Goal: Information Seeking & Learning: Learn about a topic

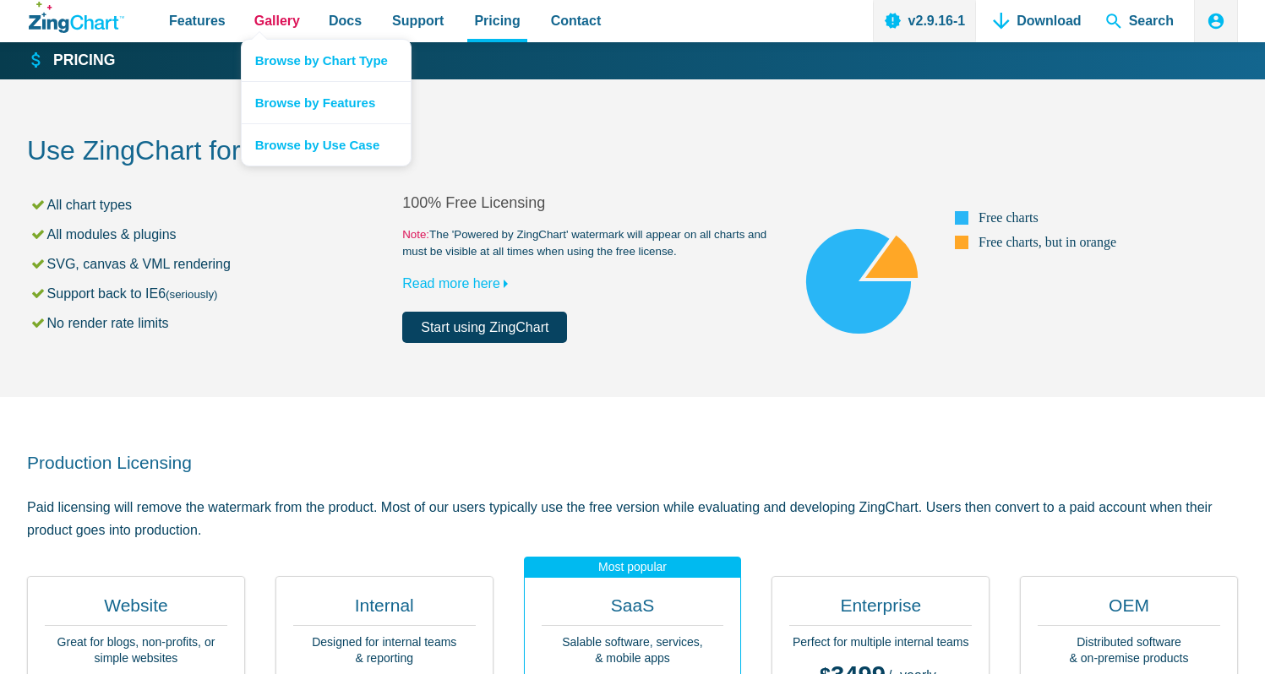
click at [281, 18] on span "Gallery" at bounding box center [277, 20] width 46 height 23
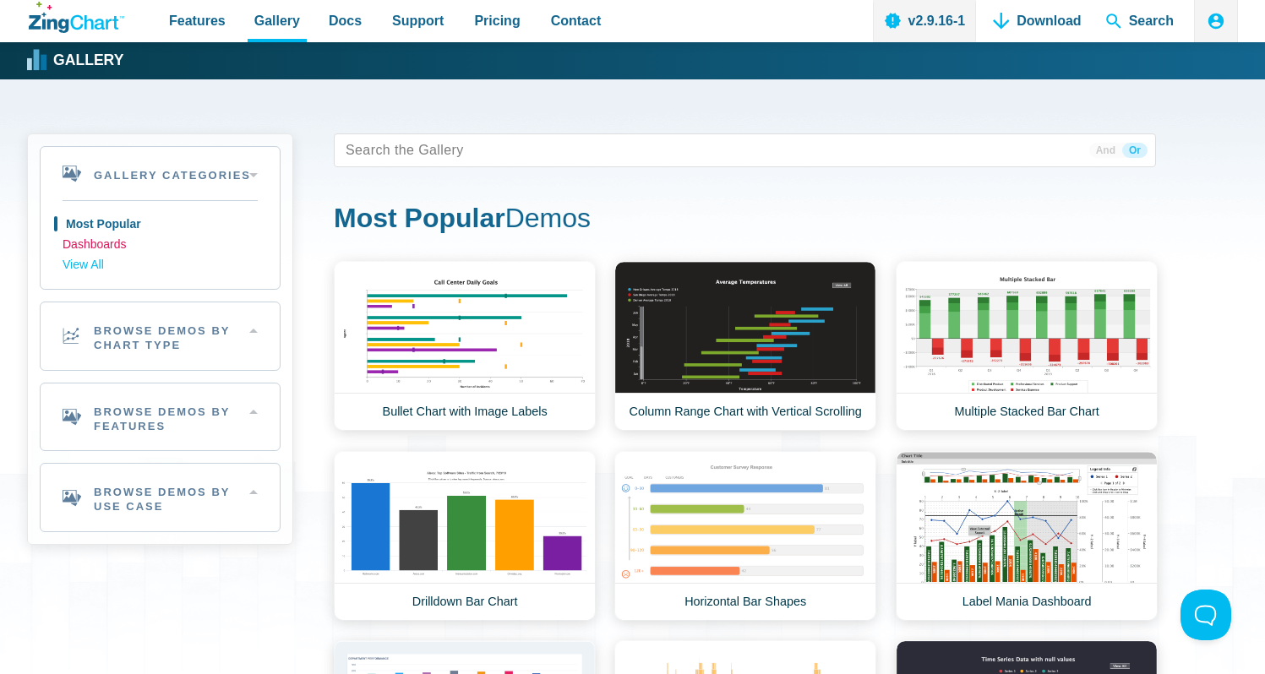
click at [104, 245] on link "Dashboards" at bounding box center [160, 245] width 195 height 20
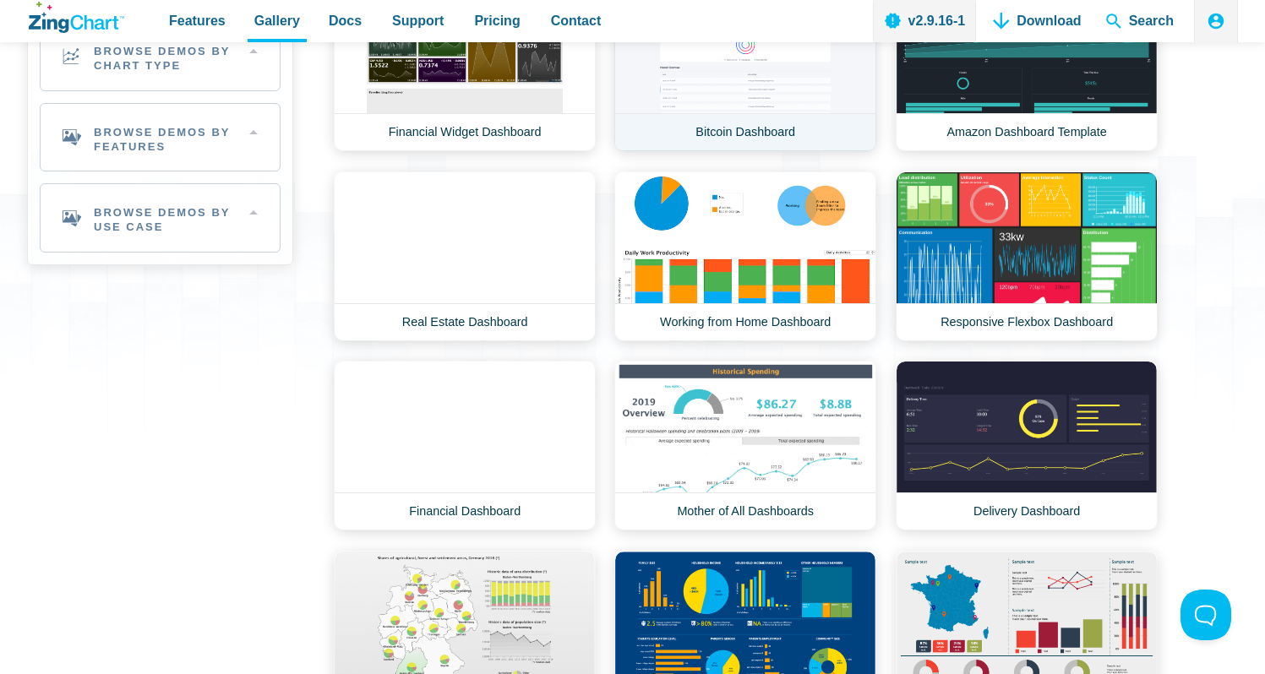
scroll to position [10, 0]
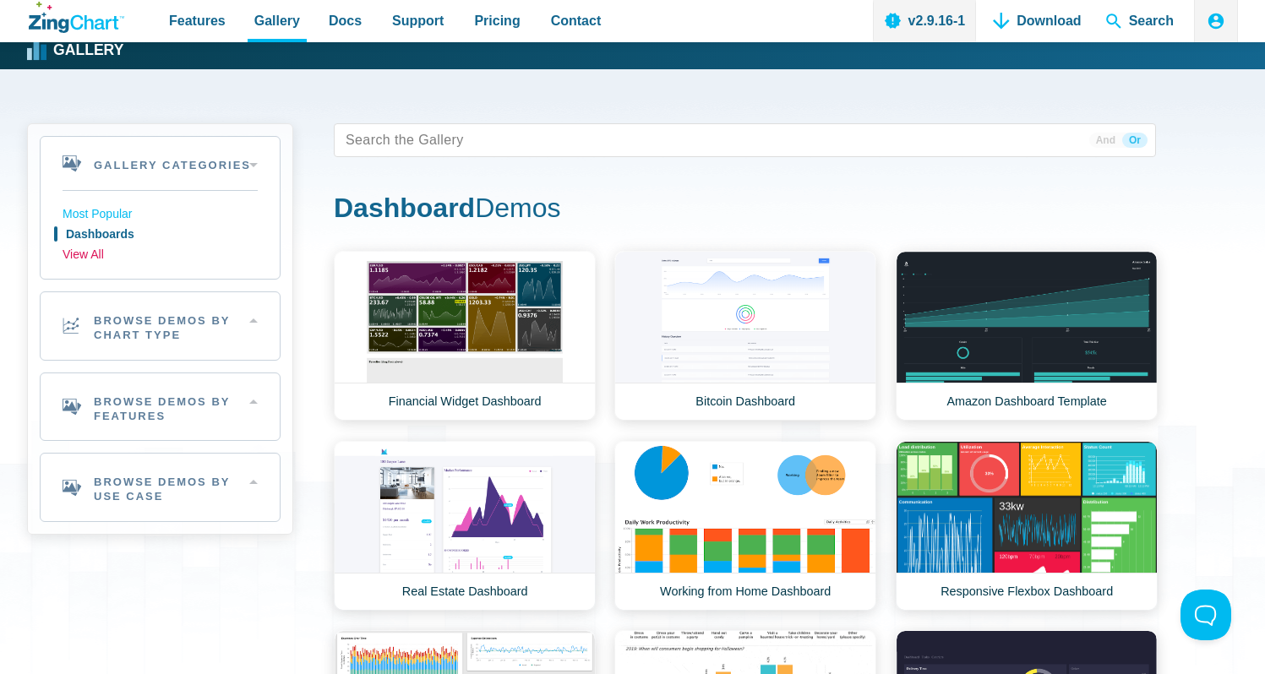
click at [82, 250] on link "View All" at bounding box center [160, 255] width 195 height 20
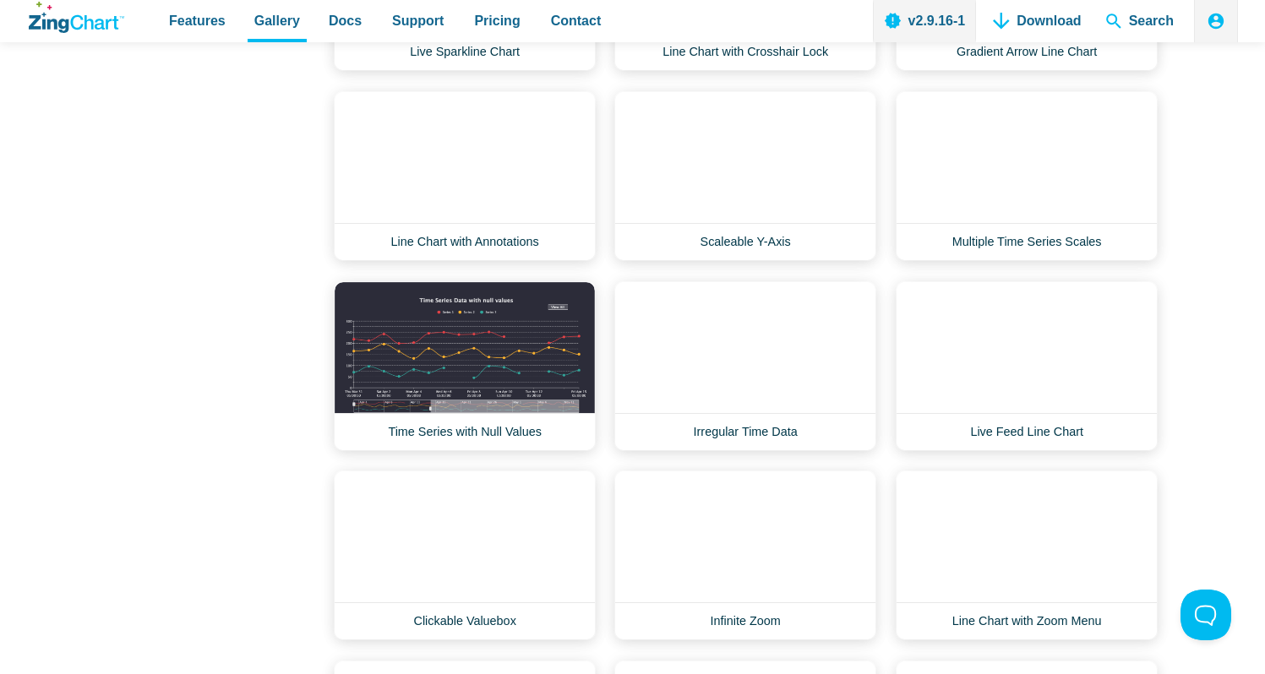
scroll to position [12160, 0]
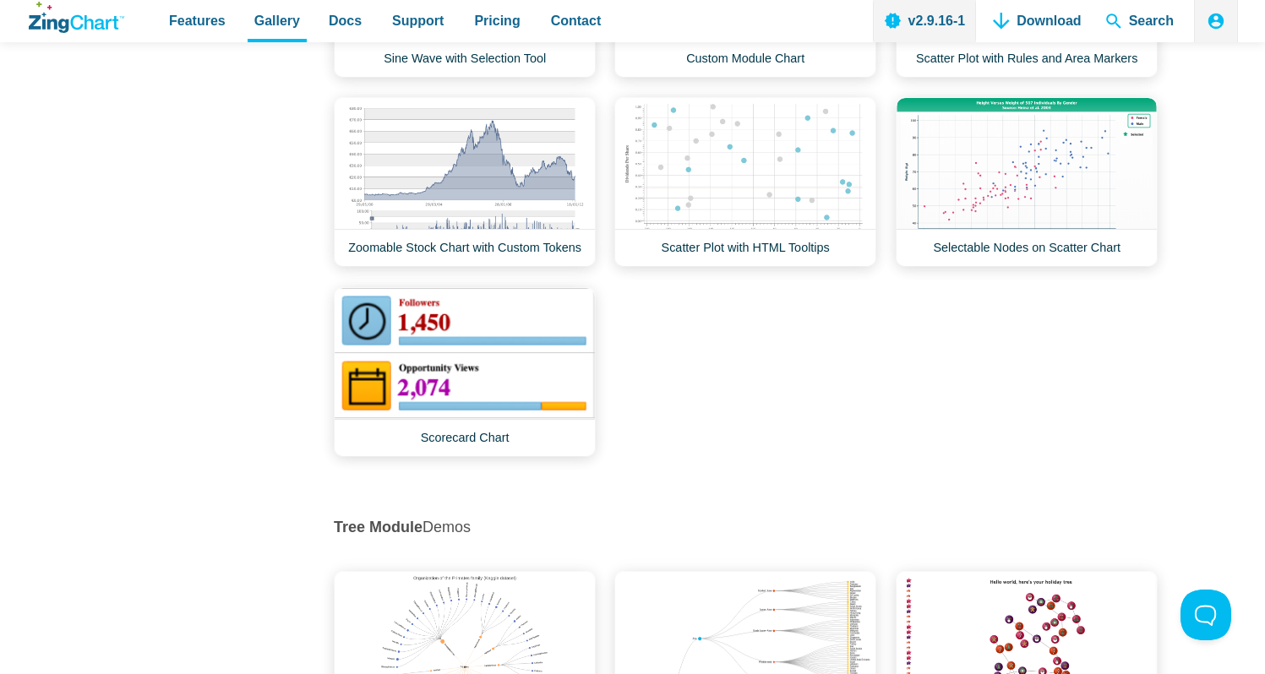
scroll to position [19627, 0]
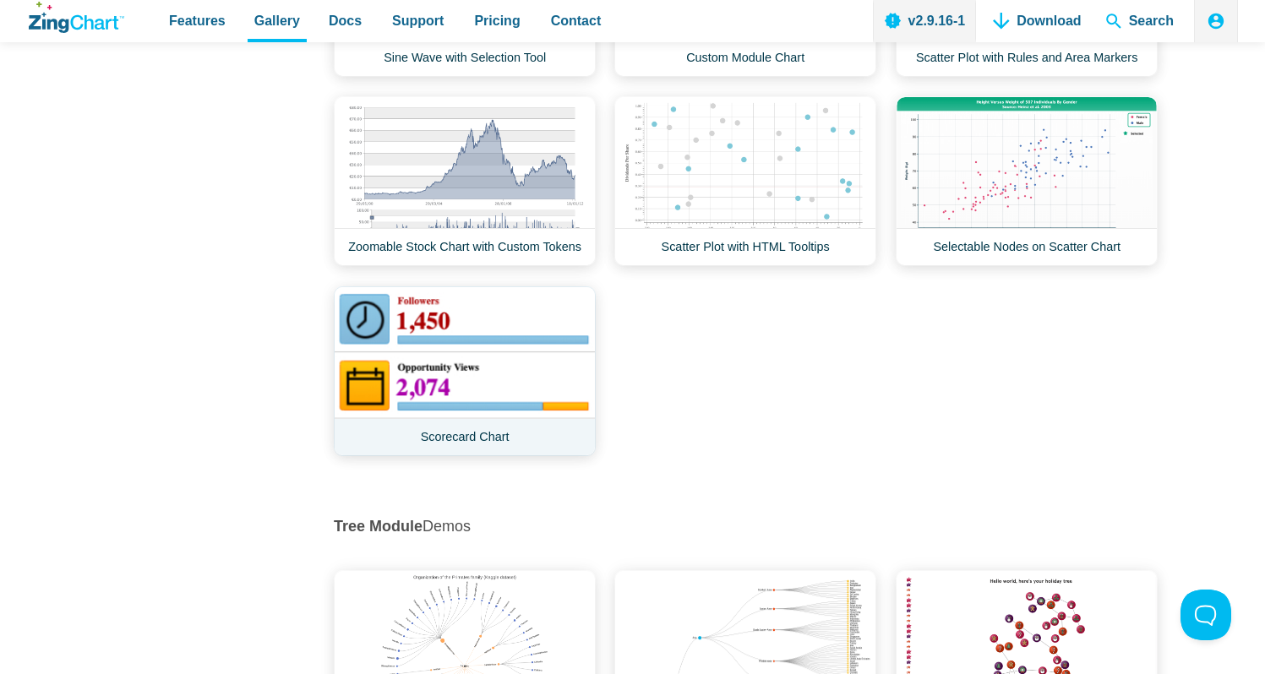
click at [489, 286] on link "Scorecard Chart" at bounding box center [465, 371] width 262 height 170
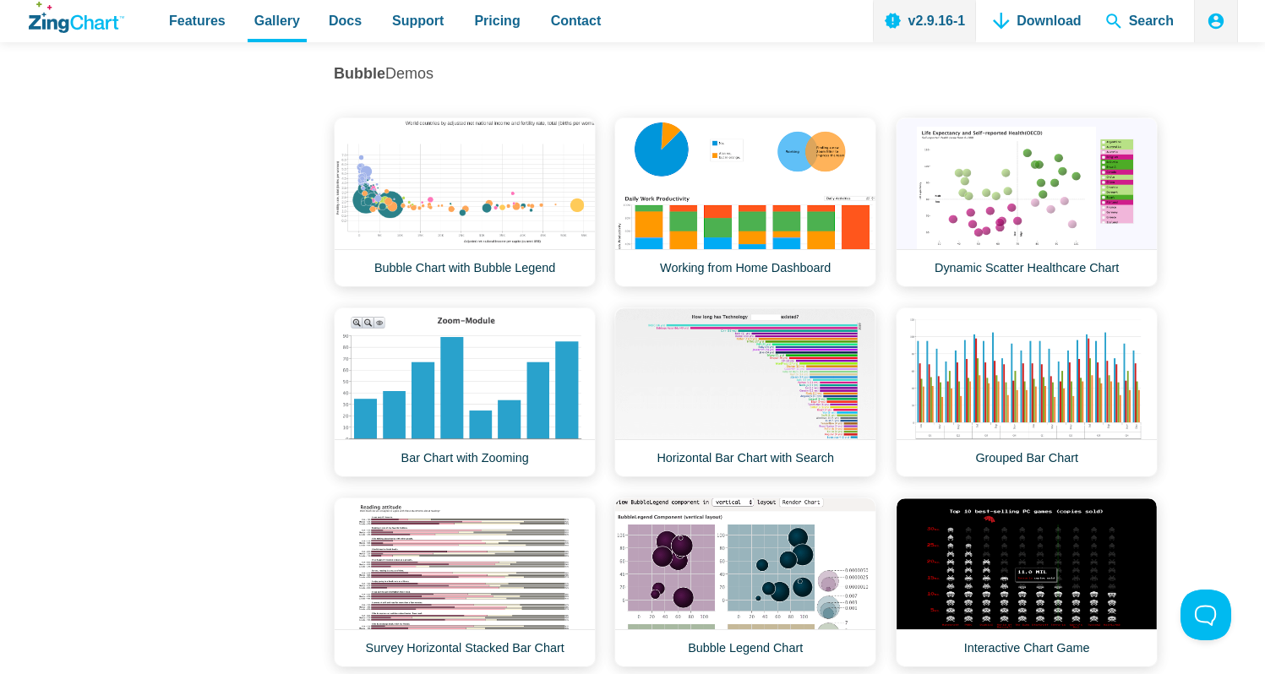
scroll to position [2132, 0]
